Goal: Navigation & Orientation: Go to known website

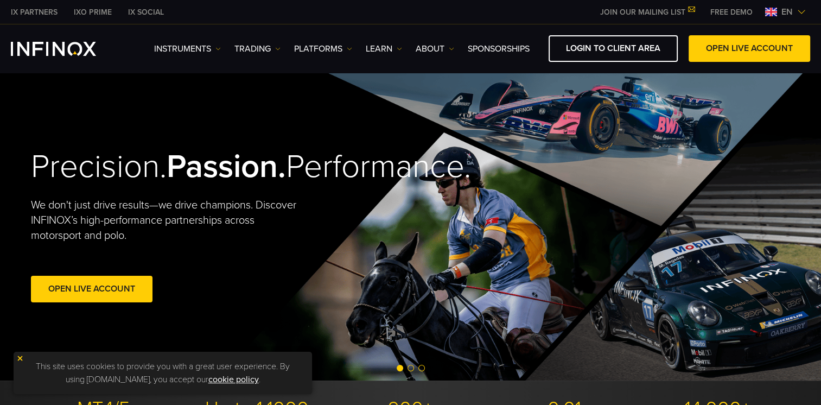
click at [529, 16] on div "IX PARTNERS IXO PRIME IX SOCIAL JOIN OUR MAILING LIST Never Miss a Trading Oppo…" at bounding box center [410, 12] width 799 height 24
click at [790, 14] on span "en" at bounding box center [787, 11] width 20 height 13
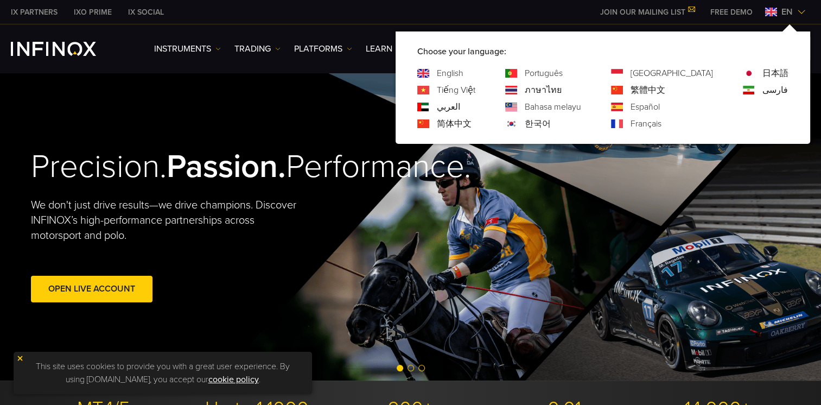
click at [563, 72] on link "Português" at bounding box center [544, 73] width 38 height 13
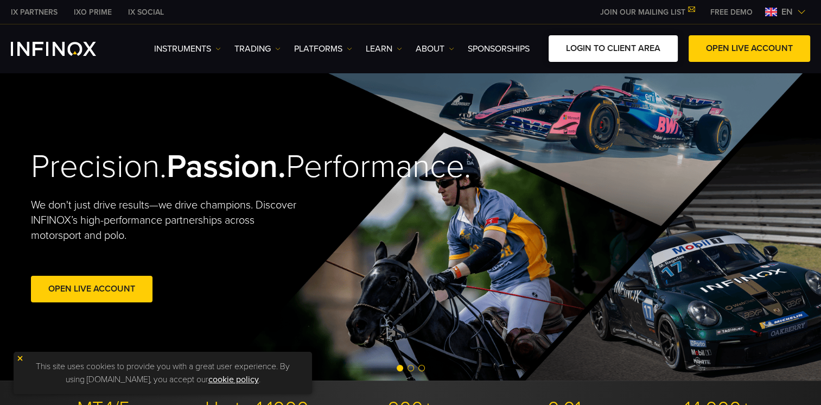
click at [606, 51] on link "LOGIN TO CLIENT AREA" at bounding box center [613, 48] width 129 height 27
